Goal: Navigation & Orientation: Find specific page/section

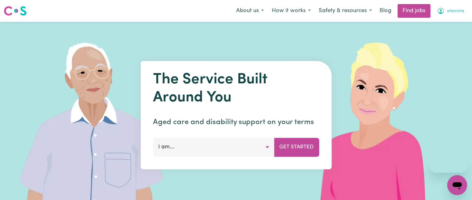
click at [451, 11] on span "utamiria" at bounding box center [455, 11] width 17 height 7
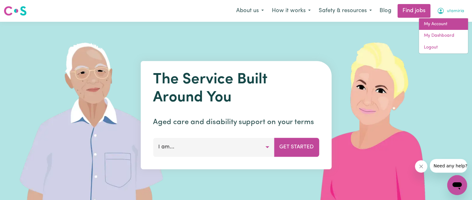
click at [444, 23] on link "My Account" at bounding box center [443, 24] width 49 height 12
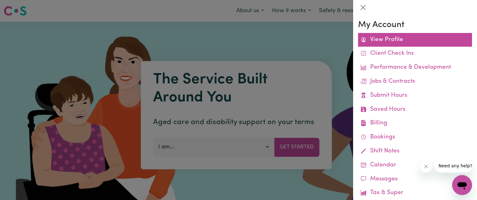
click at [391, 34] on link "View Profile" at bounding box center [415, 40] width 114 height 14
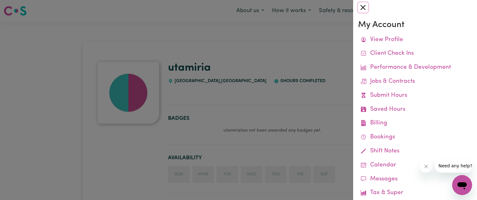
click at [359, 7] on button "Close" at bounding box center [363, 7] width 10 height 10
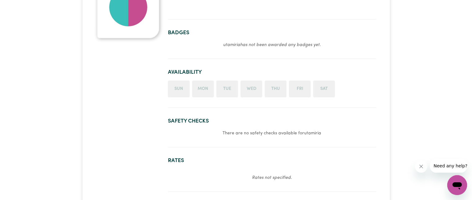
scroll to position [89, 0]
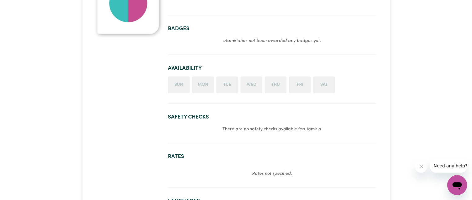
click at [204, 87] on li "Mon" at bounding box center [203, 84] width 22 height 17
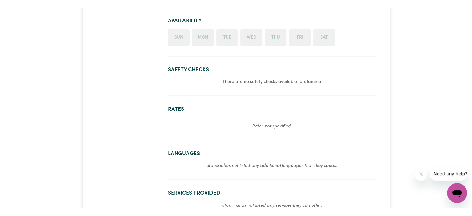
scroll to position [0, 0]
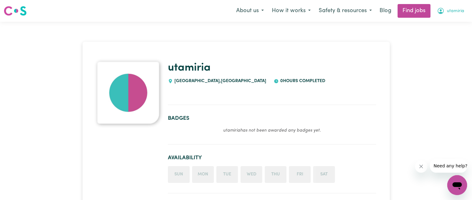
click at [449, 13] on span "utamiria" at bounding box center [455, 11] width 17 height 7
click at [118, 86] on img at bounding box center [128, 92] width 62 height 62
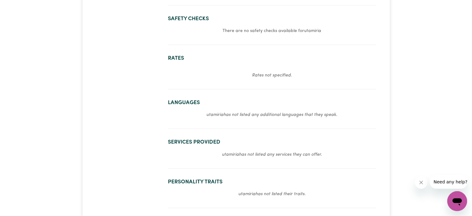
scroll to position [188, 0]
click at [266, 87] on section "Rates Rates not specified." at bounding box center [272, 68] width 208 height 39
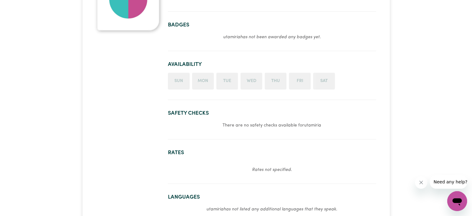
scroll to position [0, 0]
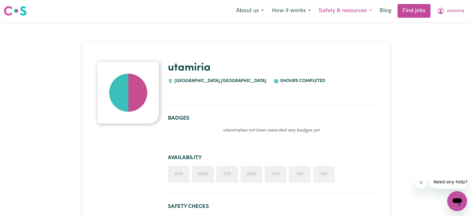
click at [369, 8] on button "Safety & resources" at bounding box center [345, 10] width 61 height 13
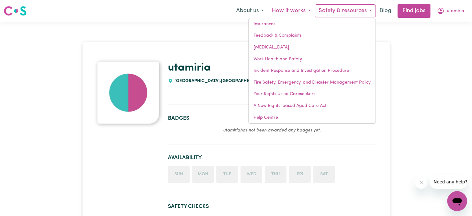
click at [296, 11] on button "How it works" at bounding box center [291, 10] width 47 height 13
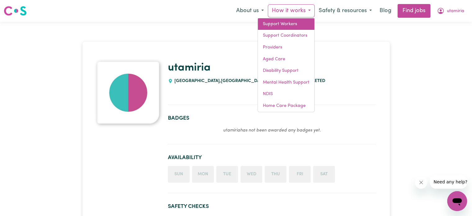
click at [275, 25] on link "Support Workers" at bounding box center [286, 24] width 56 height 12
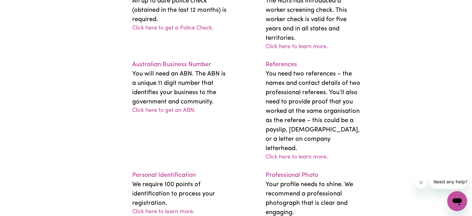
scroll to position [1220, 0]
click at [171, 33] on link "Click here to get a Police Check." at bounding box center [172, 29] width 81 height 8
